Goal: Task Accomplishment & Management: Complete application form

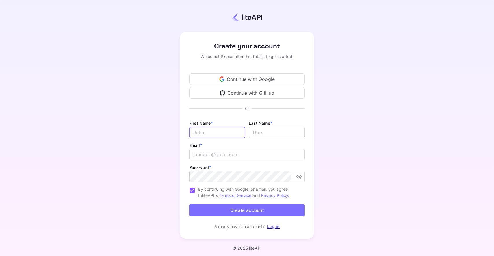
click at [204, 129] on input "Email *" at bounding box center [217, 133] width 56 height 12
type input "[PERSON_NAME]"
type input "N"
type input "Molon"
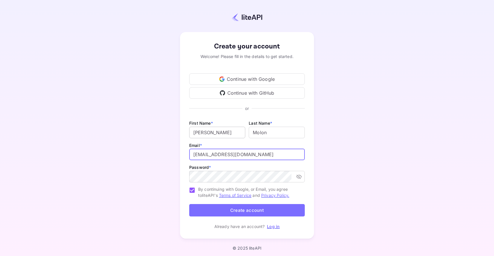
type input "[EMAIL_ADDRESS][DOMAIN_NAME]"
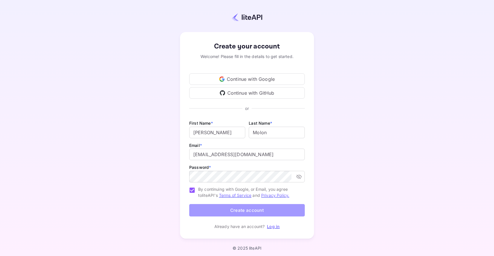
click at [241, 209] on button "Create account" at bounding box center [247, 210] width 116 height 12
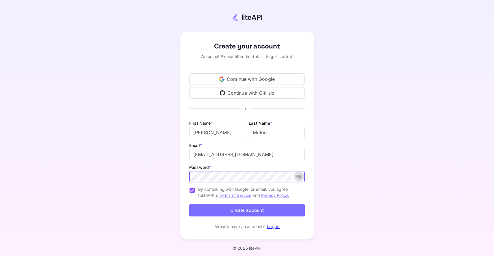
click at [298, 177] on icon "toggle password visibility" at bounding box center [298, 177] width 5 height 4
click at [245, 209] on button "Create account" at bounding box center [247, 210] width 116 height 12
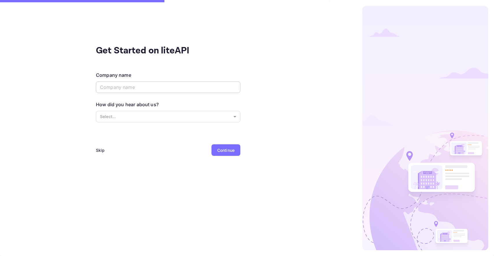
click at [111, 88] on input "text" at bounding box center [168, 87] width 144 height 12
type input "Klonbits"
click at [119, 117] on body "Get Started on liteAPI Company name [PERSON_NAME] ​ How did you hear about us? …" at bounding box center [247, 128] width 494 height 256
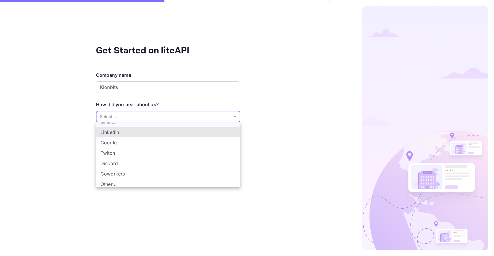
scroll to position [10, 0]
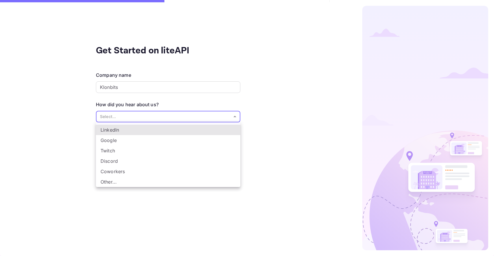
click at [109, 183] on li "Other..." at bounding box center [168, 182] width 144 height 10
type input "Other..."
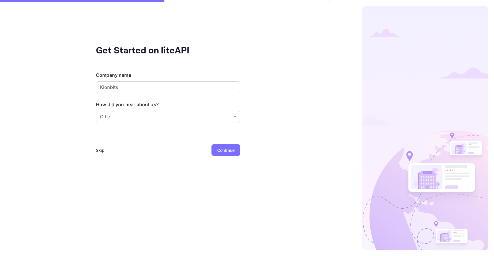
click at [226, 149] on div "Continue" at bounding box center [225, 150] width 17 height 6
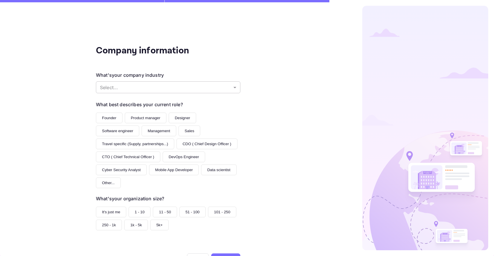
click at [162, 83] on body "Company information What's your company industry Select... ​ What best describe…" at bounding box center [247, 128] width 494 height 256
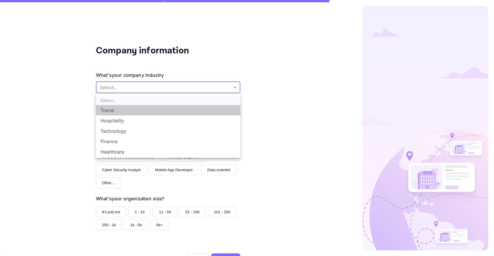
click at [144, 110] on li "Travel" at bounding box center [168, 110] width 144 height 10
type input "Travel"
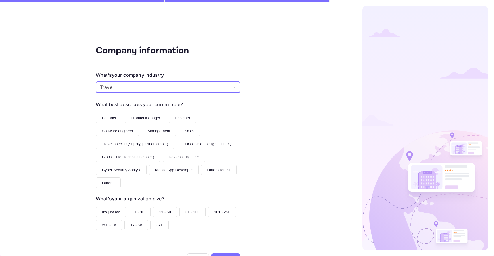
click at [108, 117] on button "Founder" at bounding box center [109, 118] width 27 height 11
click at [122, 131] on button "Software engineer" at bounding box center [117, 131] width 43 height 11
click at [115, 118] on button "Founder" at bounding box center [109, 118] width 27 height 11
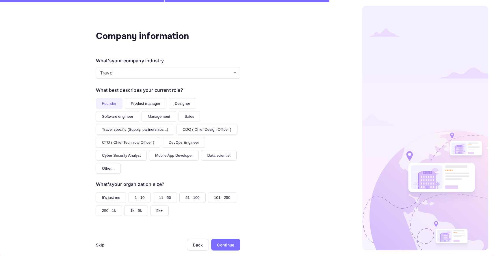
scroll to position [24, 0]
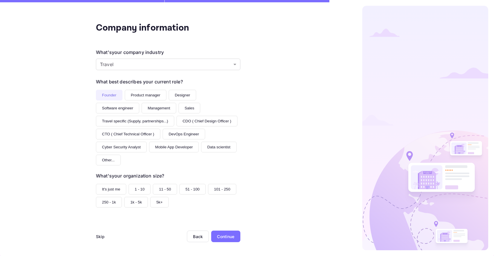
click at [135, 190] on button "1 - 10" at bounding box center [140, 189] width 22 height 11
click at [227, 235] on div "Continue" at bounding box center [225, 237] width 17 height 6
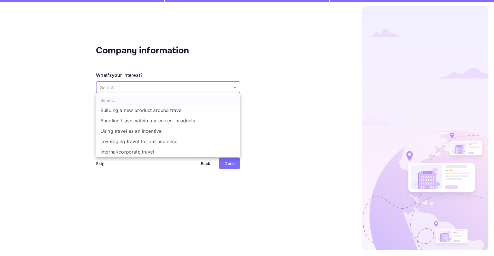
click at [163, 91] on body "Company information What's your interest? Select... ​ Do you have any previous …" at bounding box center [247, 128] width 494 height 256
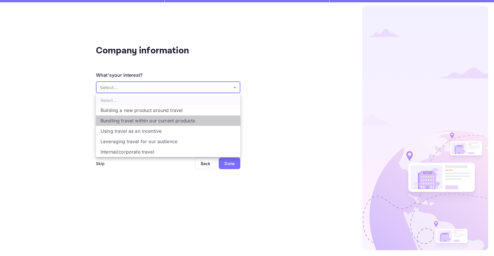
click at [155, 121] on li "Bundling travel within our current products" at bounding box center [168, 121] width 144 height 10
type input "Bundling travel within our current products"
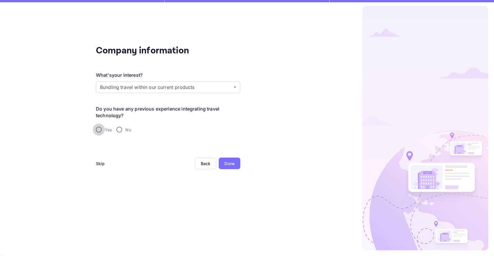
click at [100, 131] on input "Yes" at bounding box center [99, 130] width 12 height 12
radio input "true"
click at [123, 166] on input "text" at bounding box center [168, 163] width 144 height 12
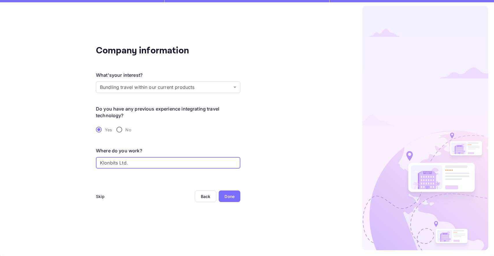
type input "Klonbits Ltd."
click at [231, 197] on div "Done" at bounding box center [229, 197] width 10 height 6
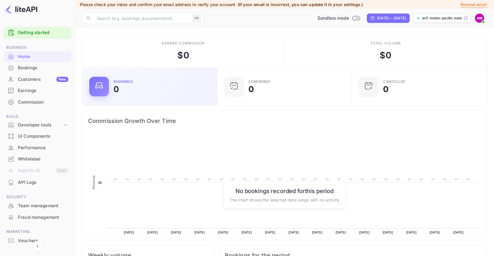
scroll to position [94, 131]
